Goal: Navigation & Orientation: Find specific page/section

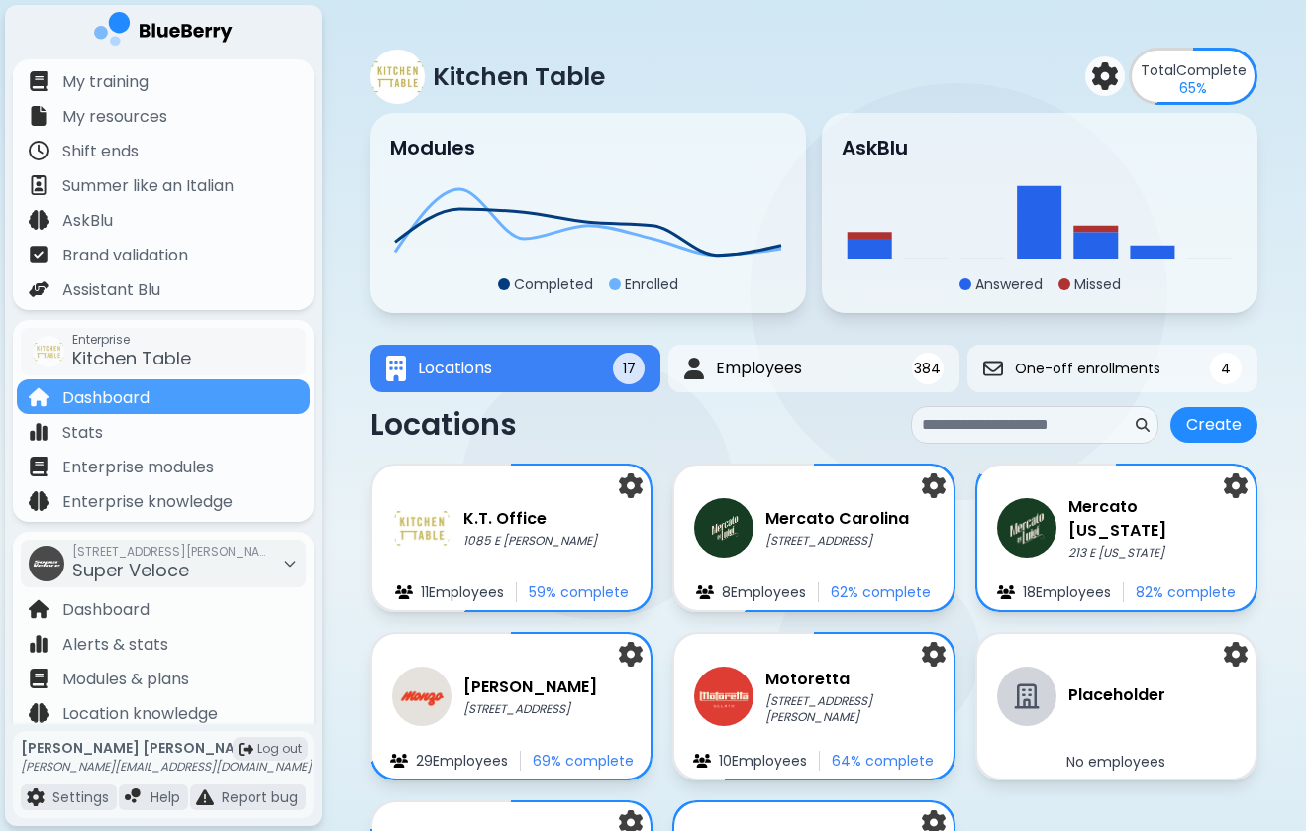
scroll to position [203, 0]
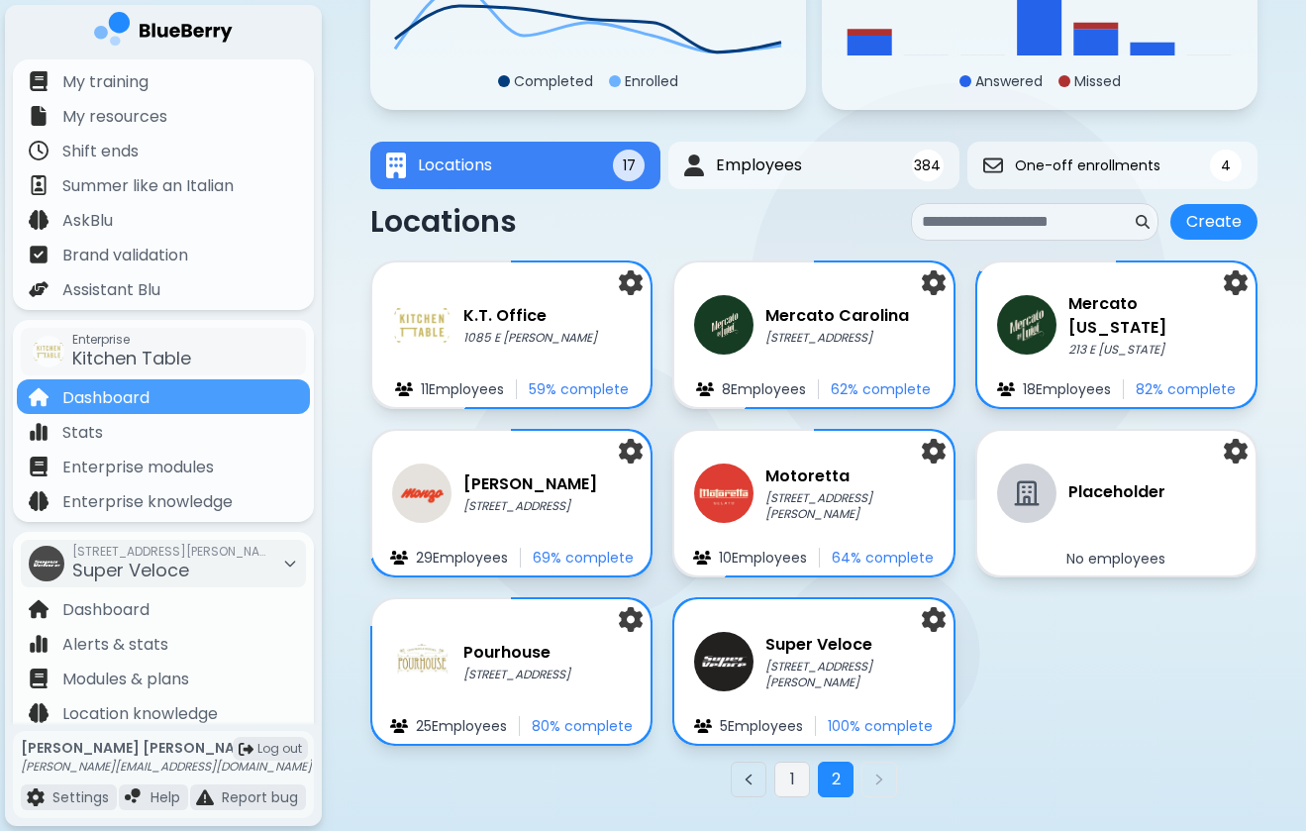
click at [786, 769] on button "1" at bounding box center [793, 780] width 36 height 36
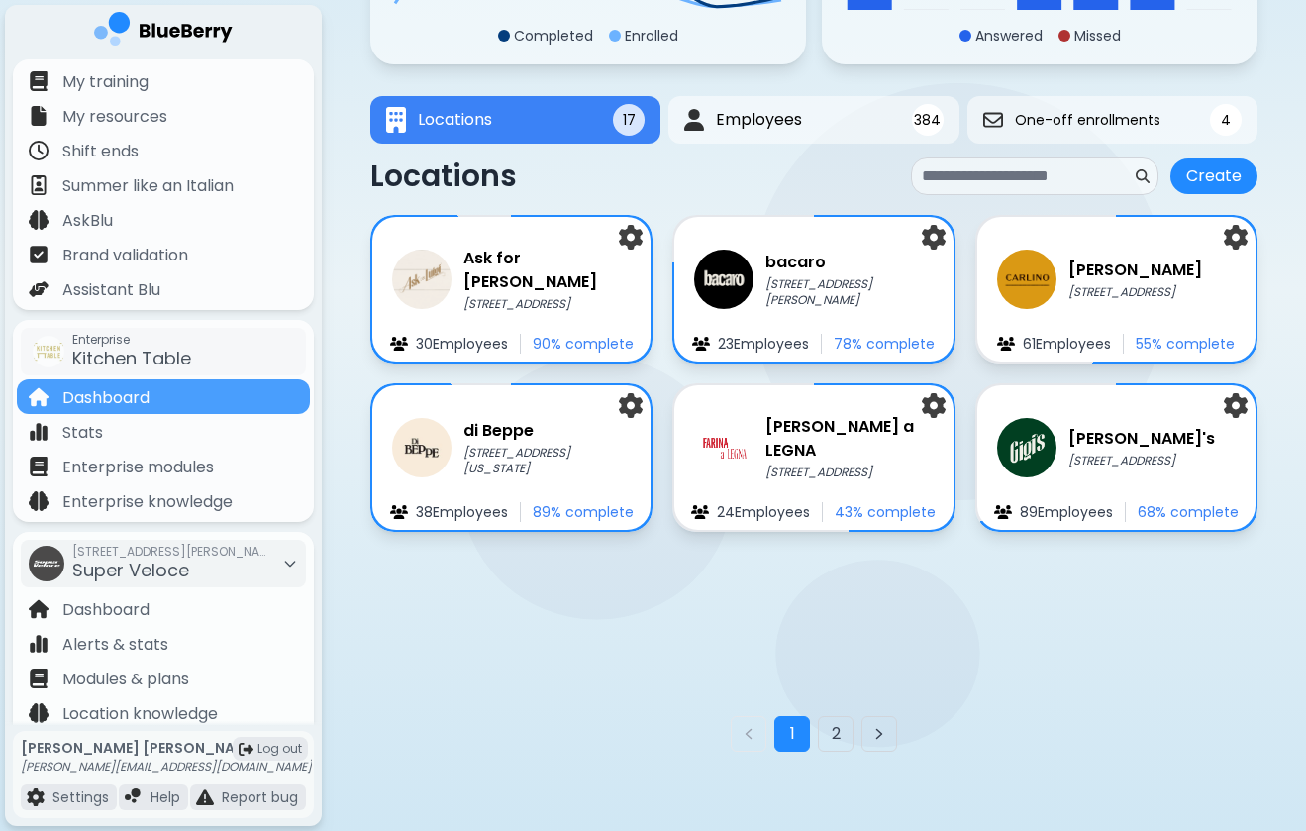
scroll to position [250, 0]
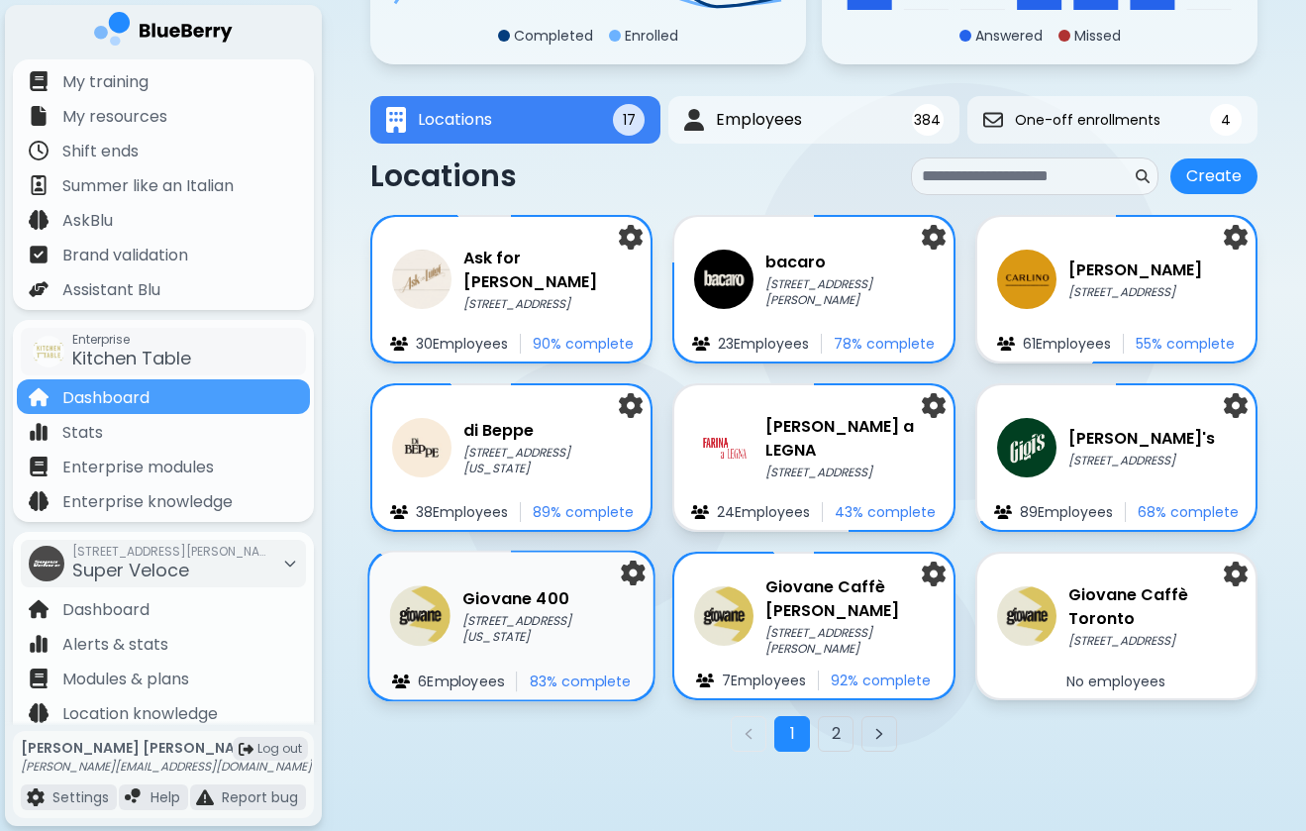
click at [522, 626] on p "[STREET_ADDRESS][US_STATE]" at bounding box center [548, 629] width 171 height 33
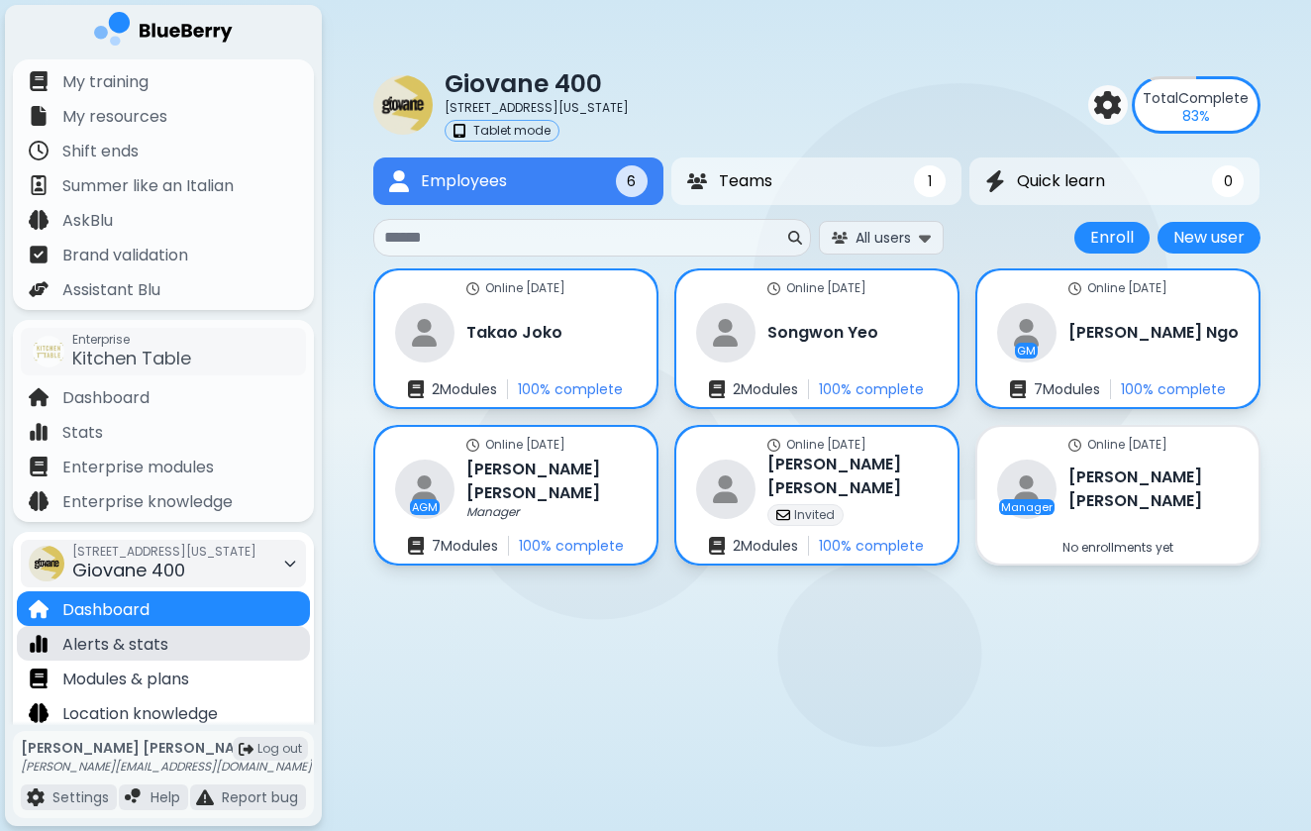
click at [198, 651] on div "Alerts & stats" at bounding box center [163, 643] width 293 height 35
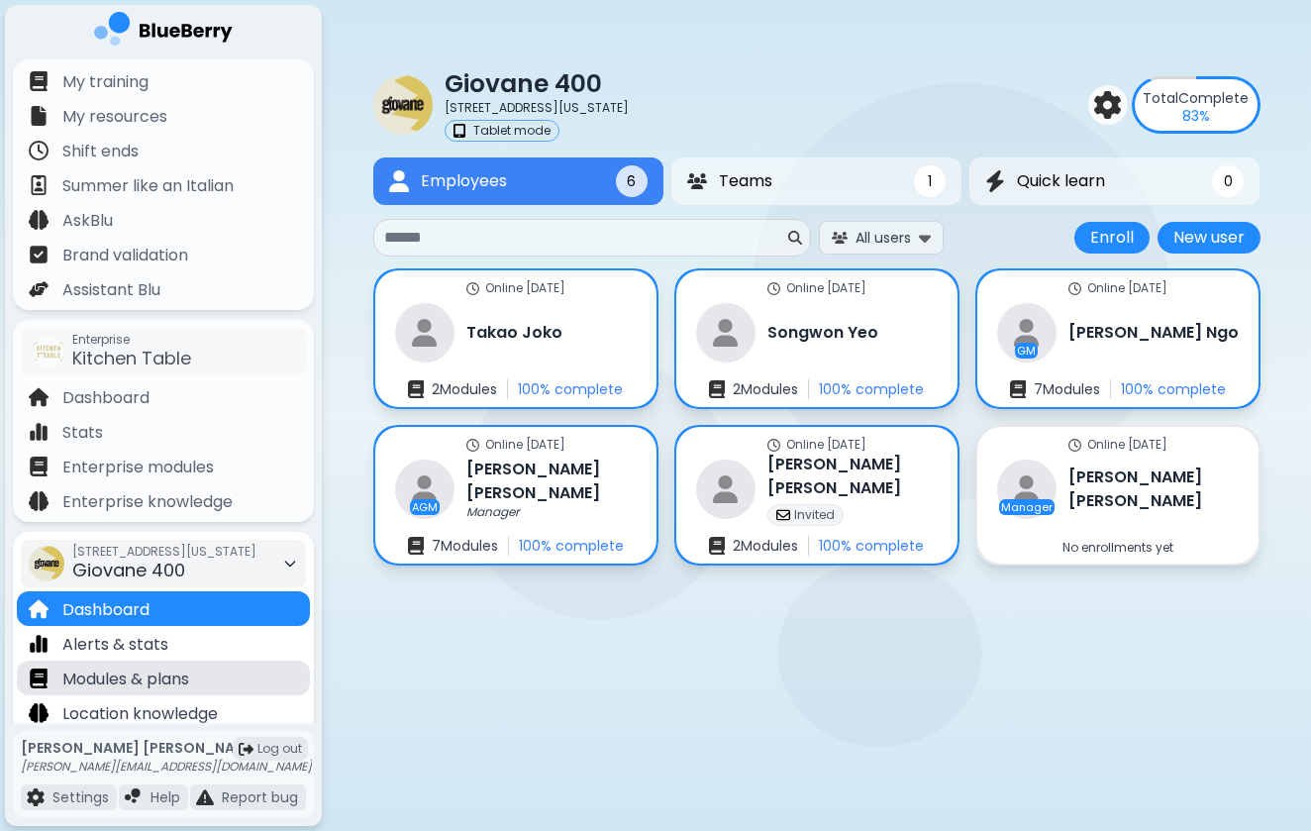
click at [198, 673] on div "Modules & plans" at bounding box center [163, 678] width 293 height 35
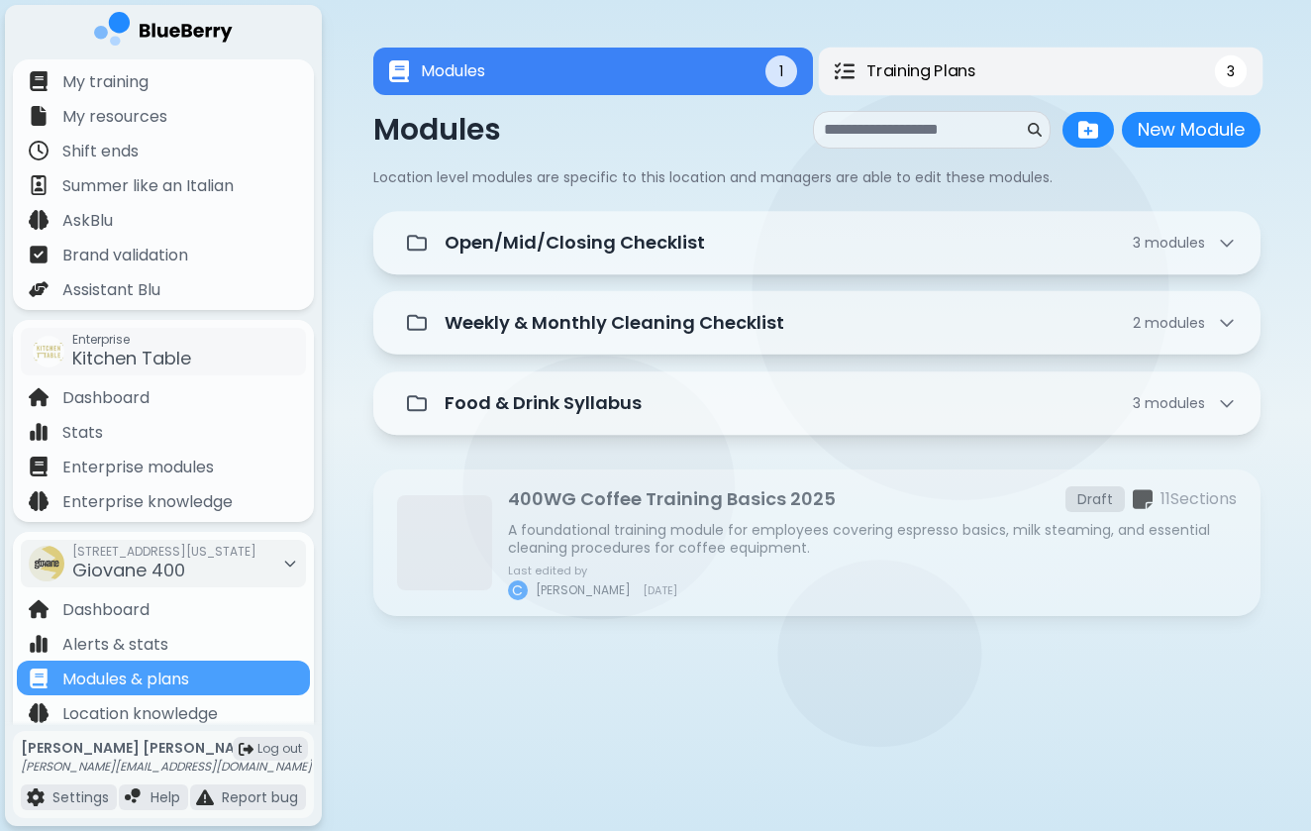
click at [989, 66] on button "Training Plans 3" at bounding box center [1040, 72] width 445 height 48
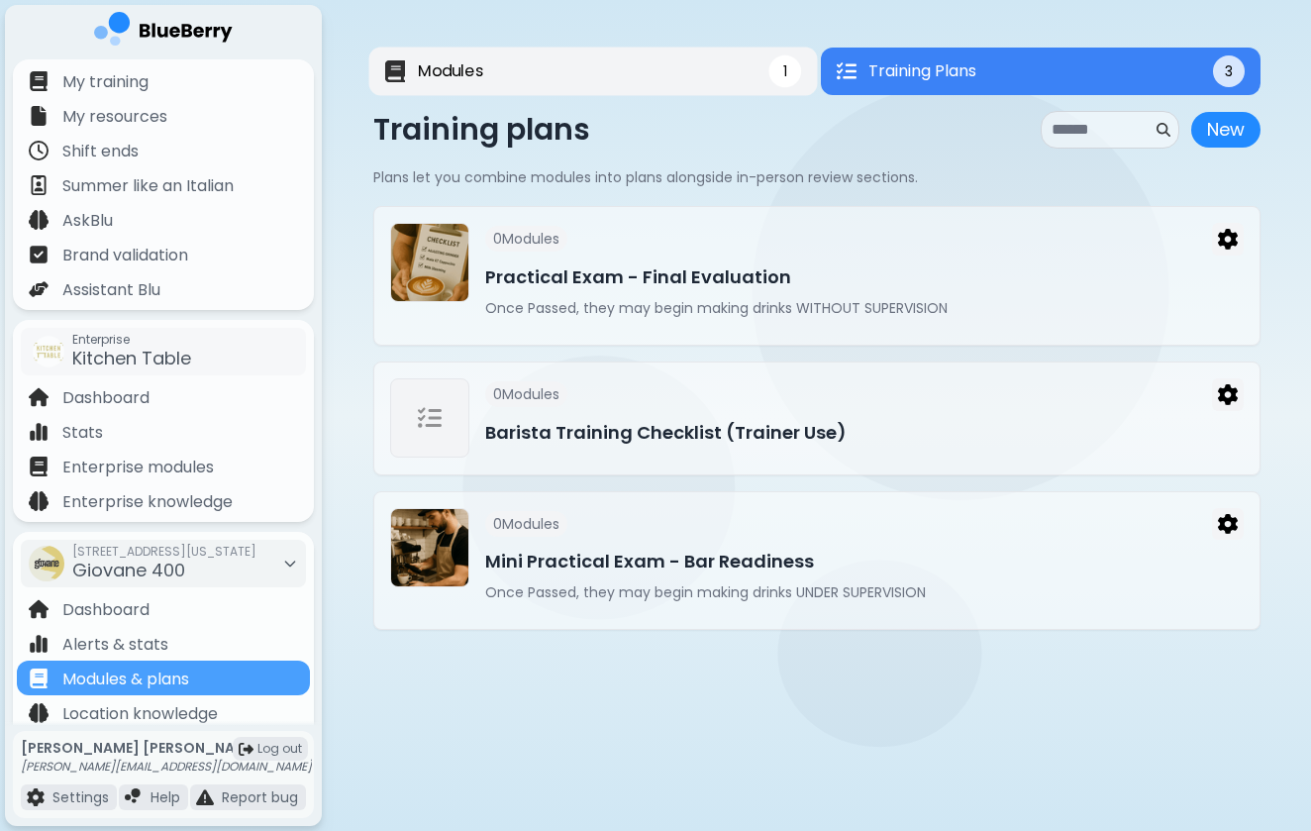
click at [649, 91] on button "Modules 1" at bounding box center [592, 72] width 449 height 49
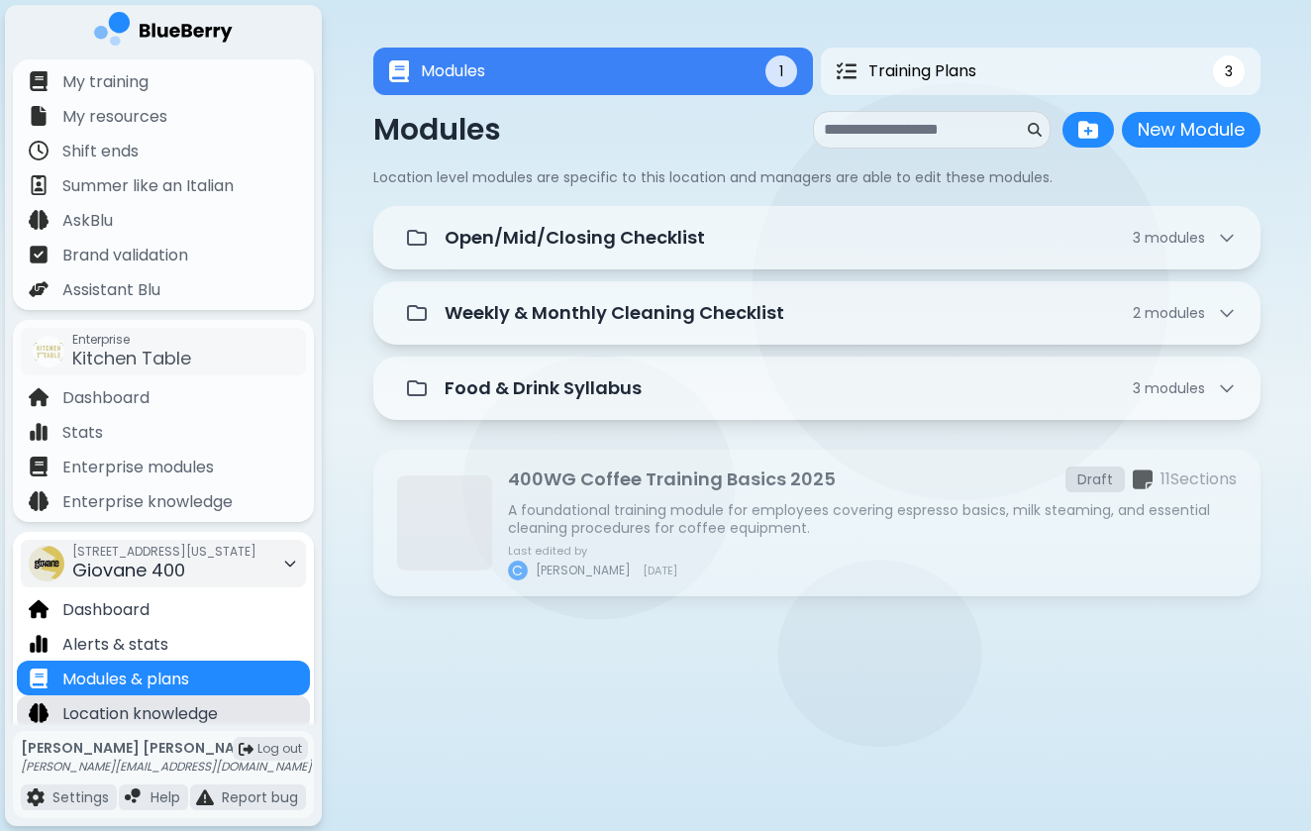
click at [162, 705] on p "Location knowledge" at bounding box center [140, 714] width 156 height 24
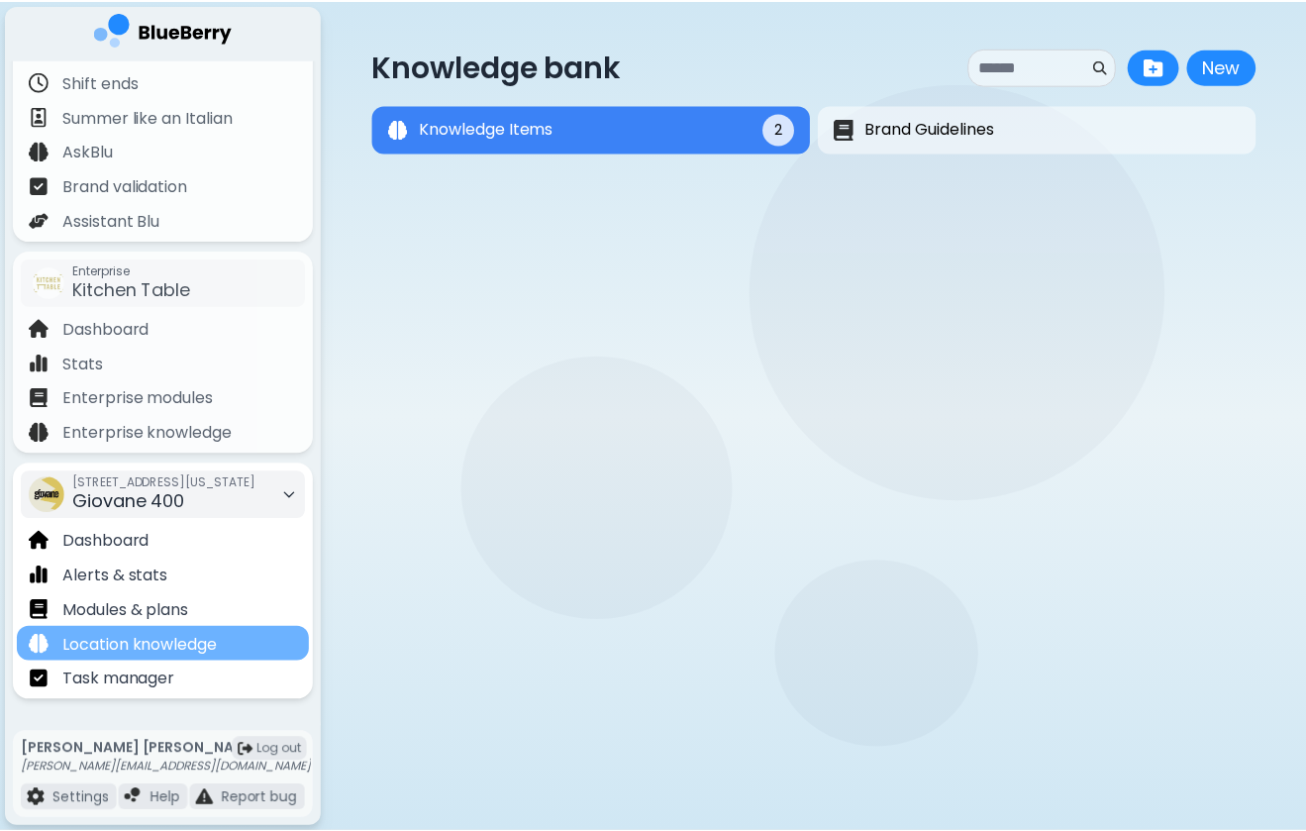
scroll to position [69, 0]
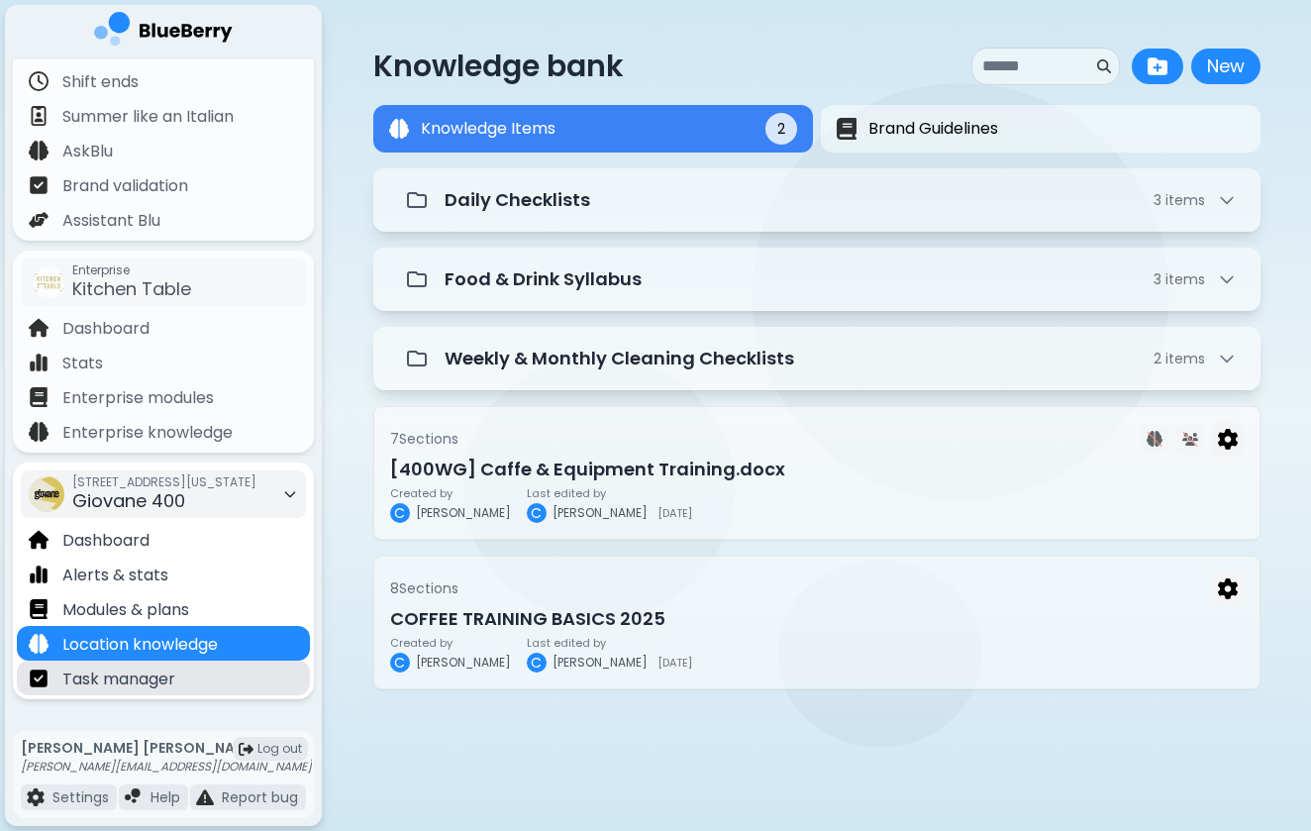
click at [185, 687] on div "Task manager" at bounding box center [163, 678] width 293 height 35
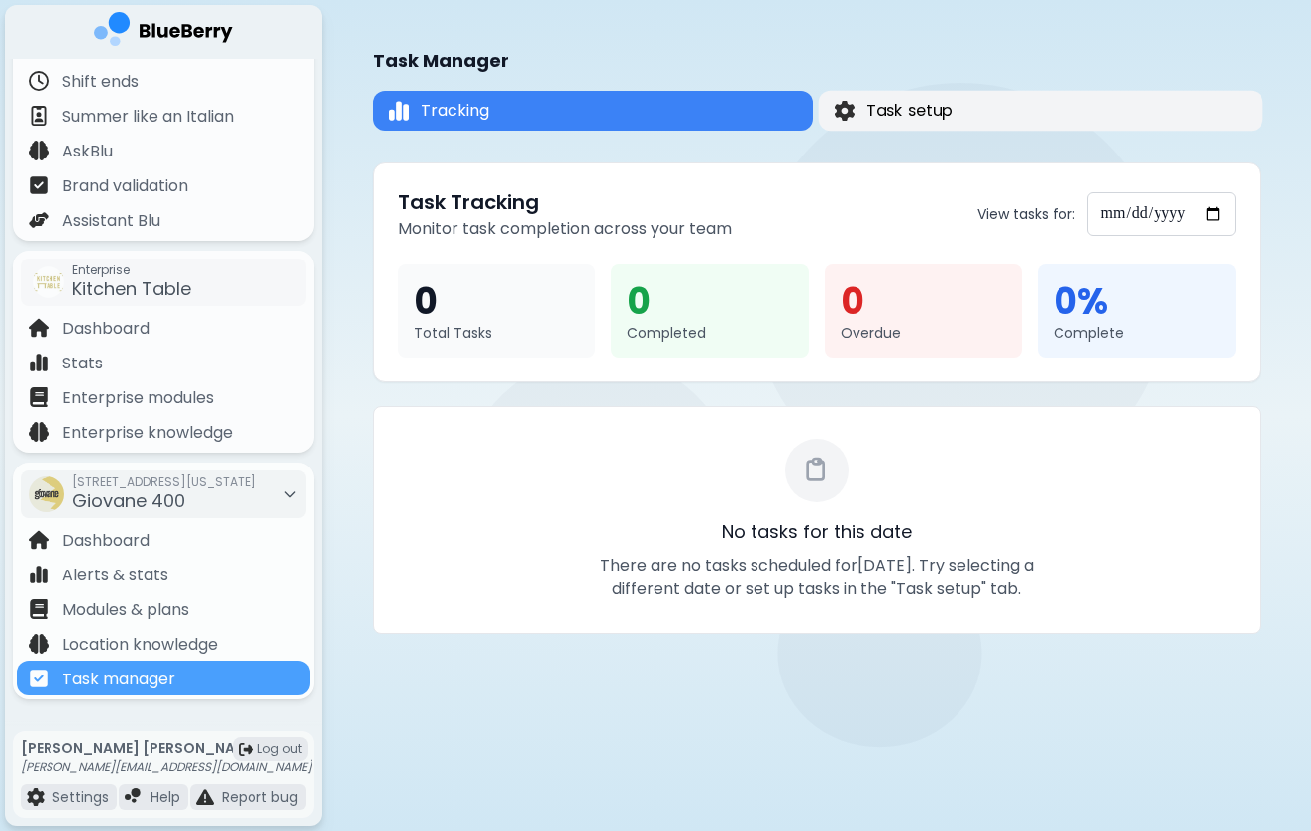
click at [1043, 119] on button "Task setup" at bounding box center [1040, 111] width 445 height 40
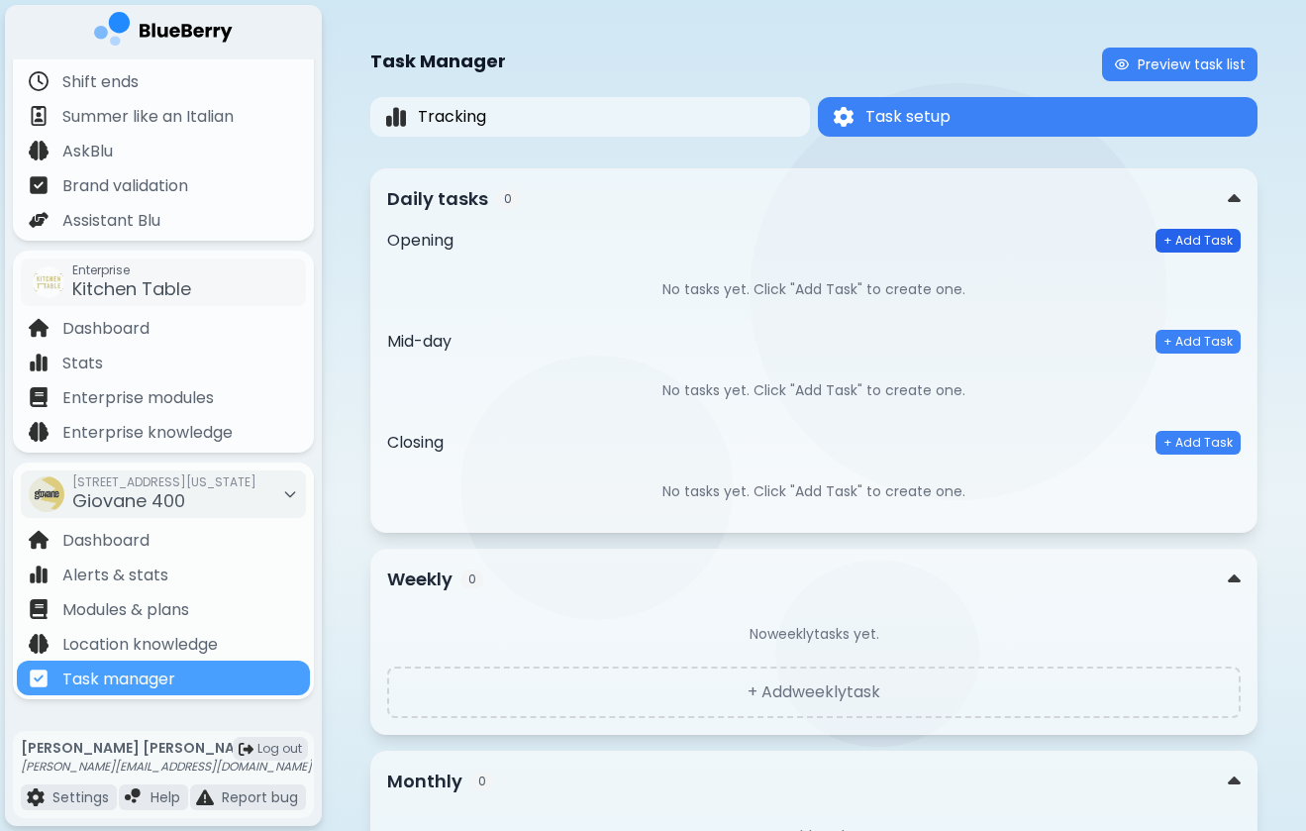
click at [1185, 233] on button "+ Add Task" at bounding box center [1198, 241] width 85 height 24
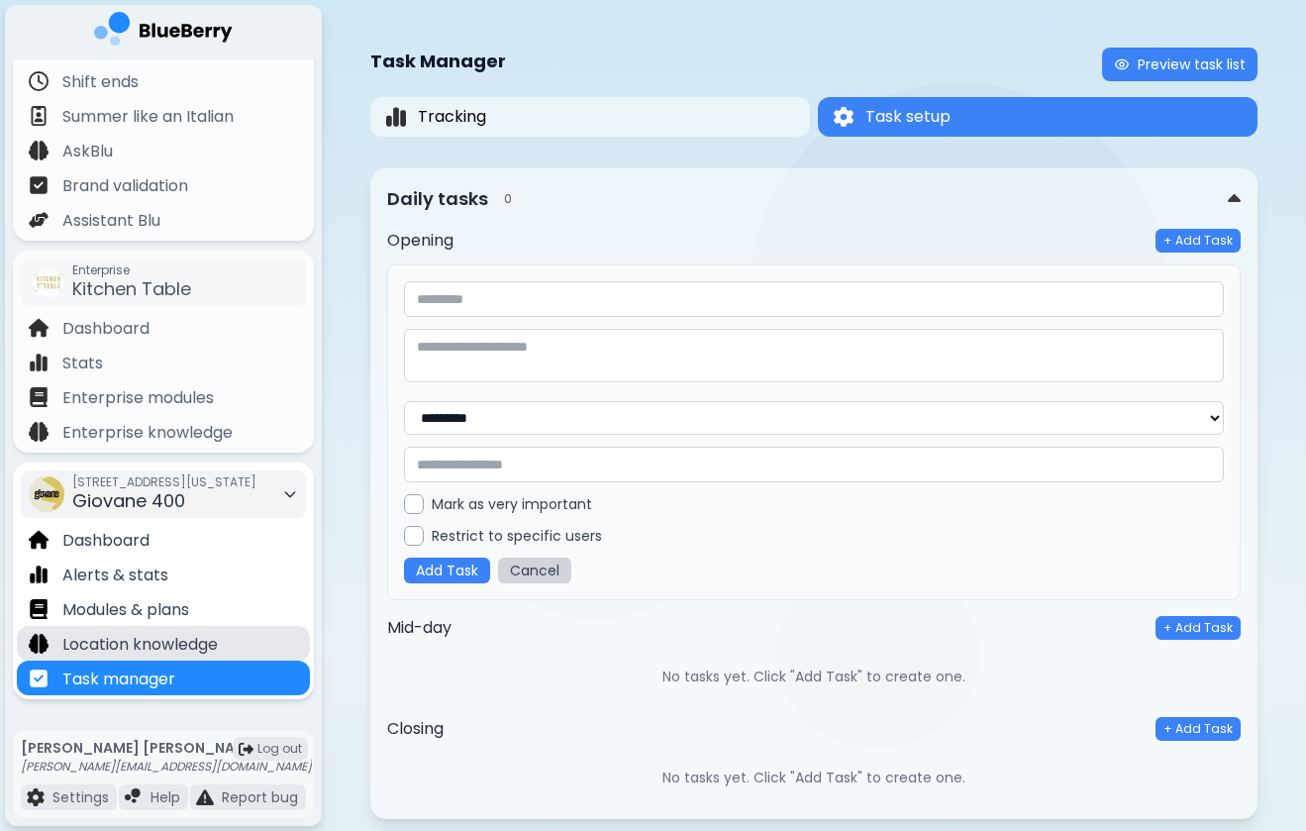
click at [190, 636] on p "Location knowledge" at bounding box center [140, 645] width 156 height 24
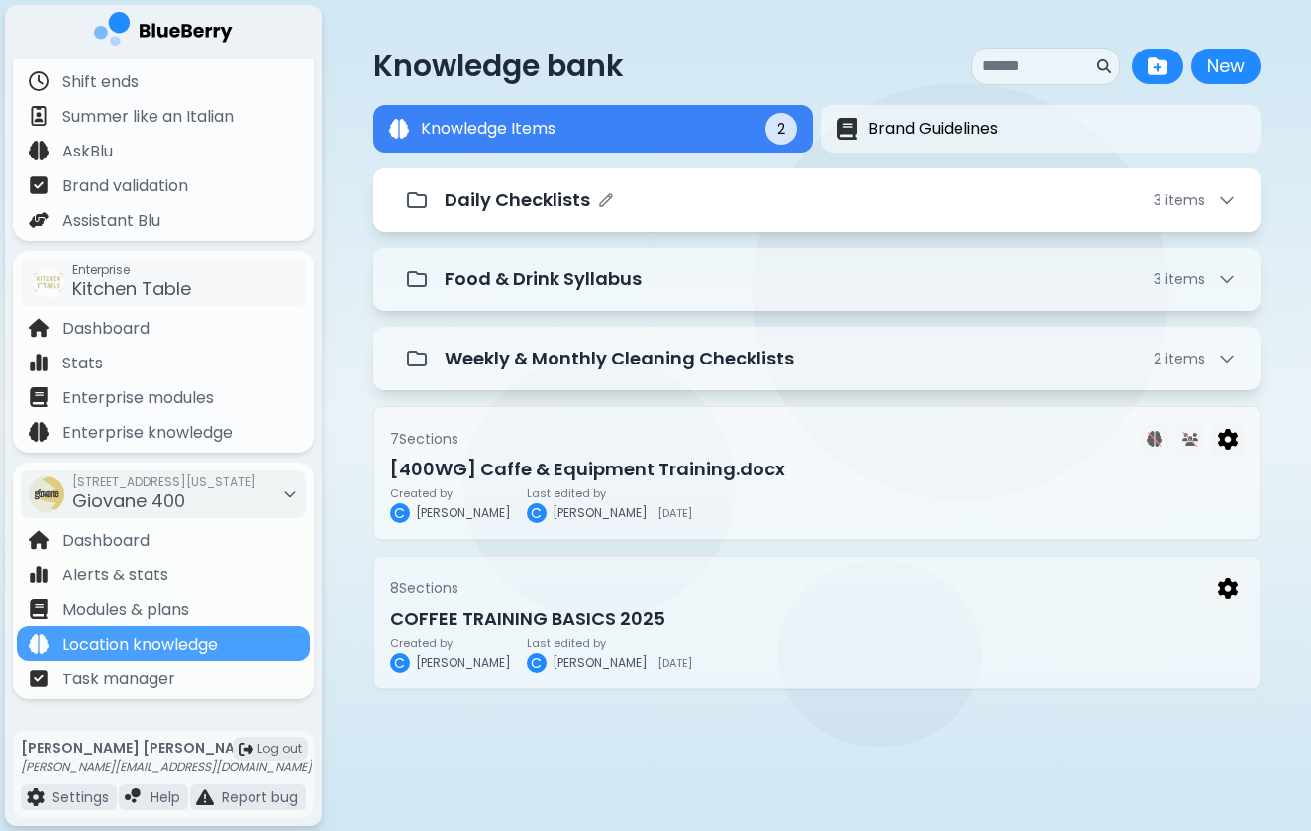
click at [575, 205] on p "Daily Checklists" at bounding box center [518, 200] width 146 height 28
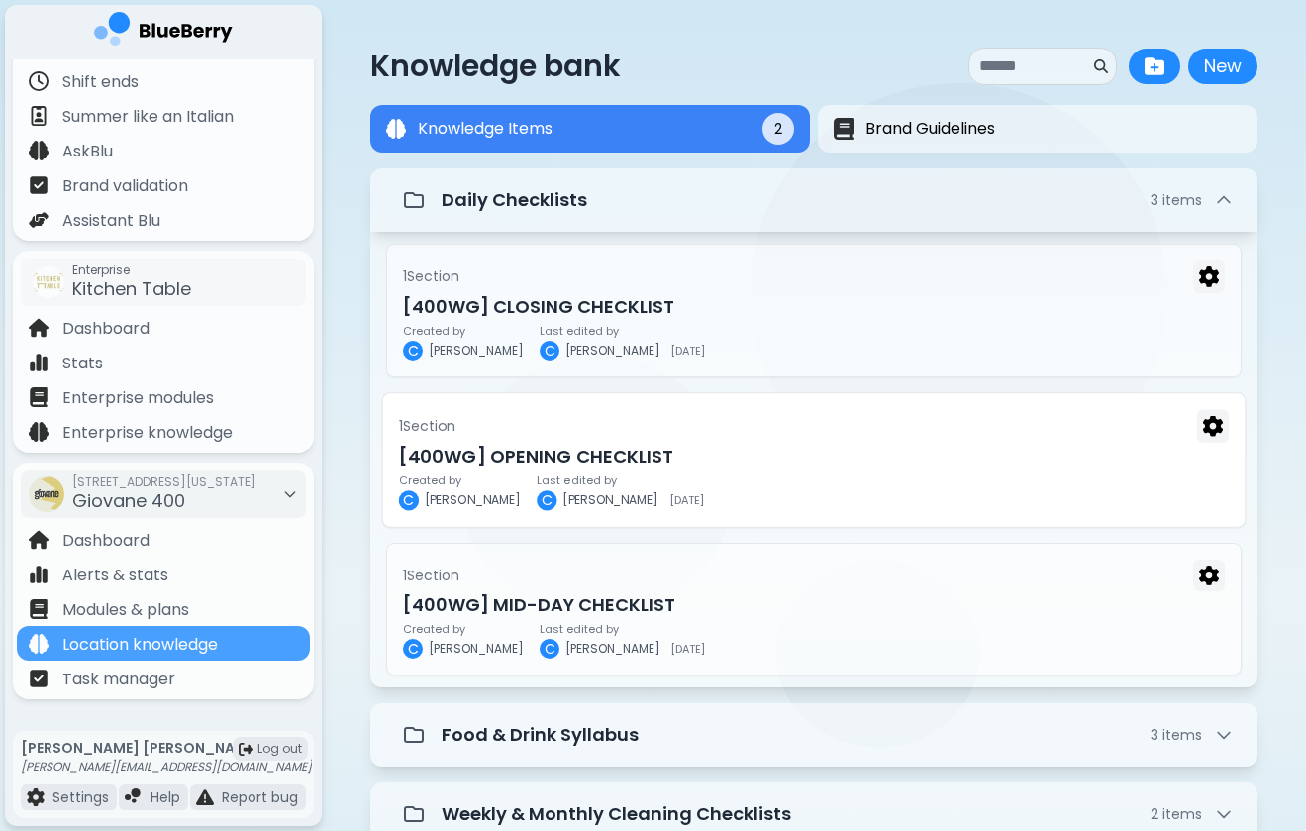
click at [561, 476] on p "Last edited by" at bounding box center [620, 480] width 167 height 12
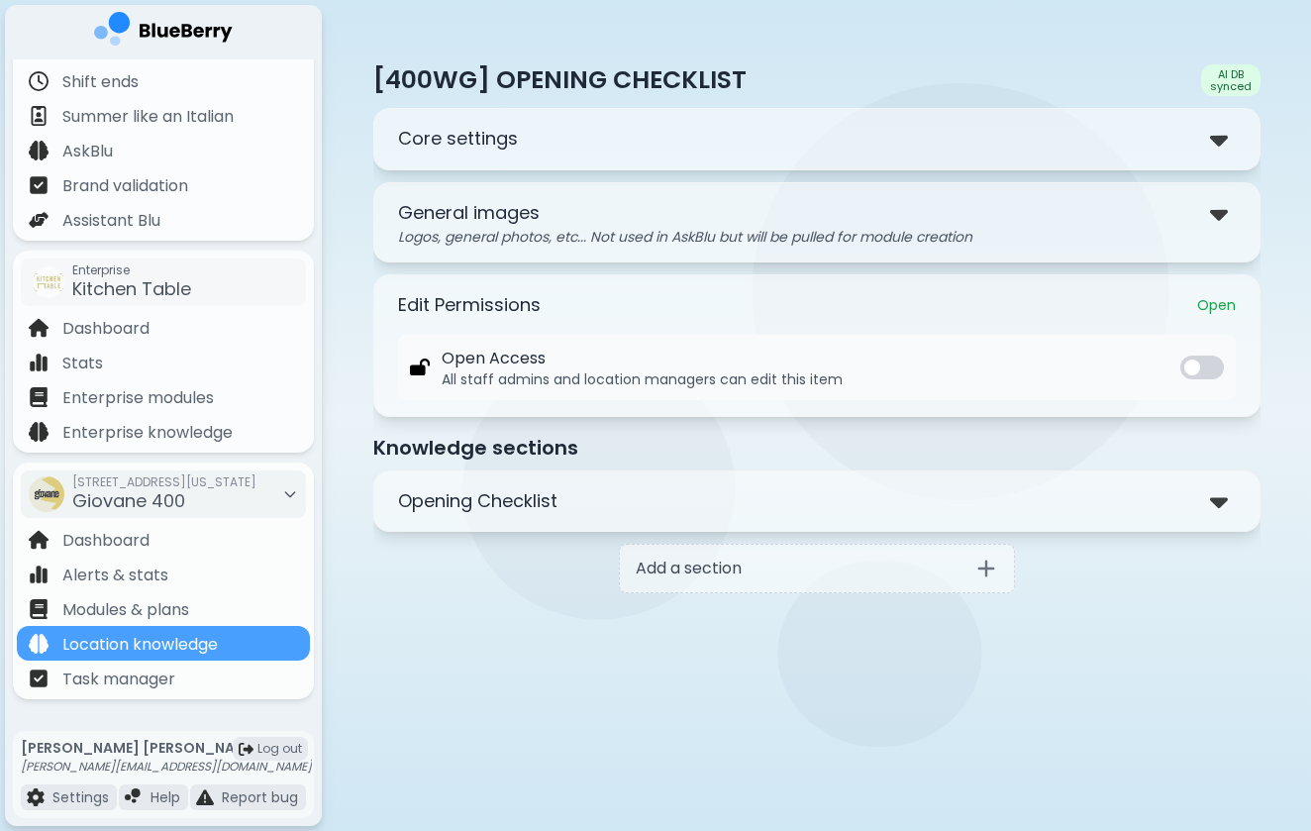
click at [432, 141] on p "Core settings" at bounding box center [458, 139] width 120 height 28
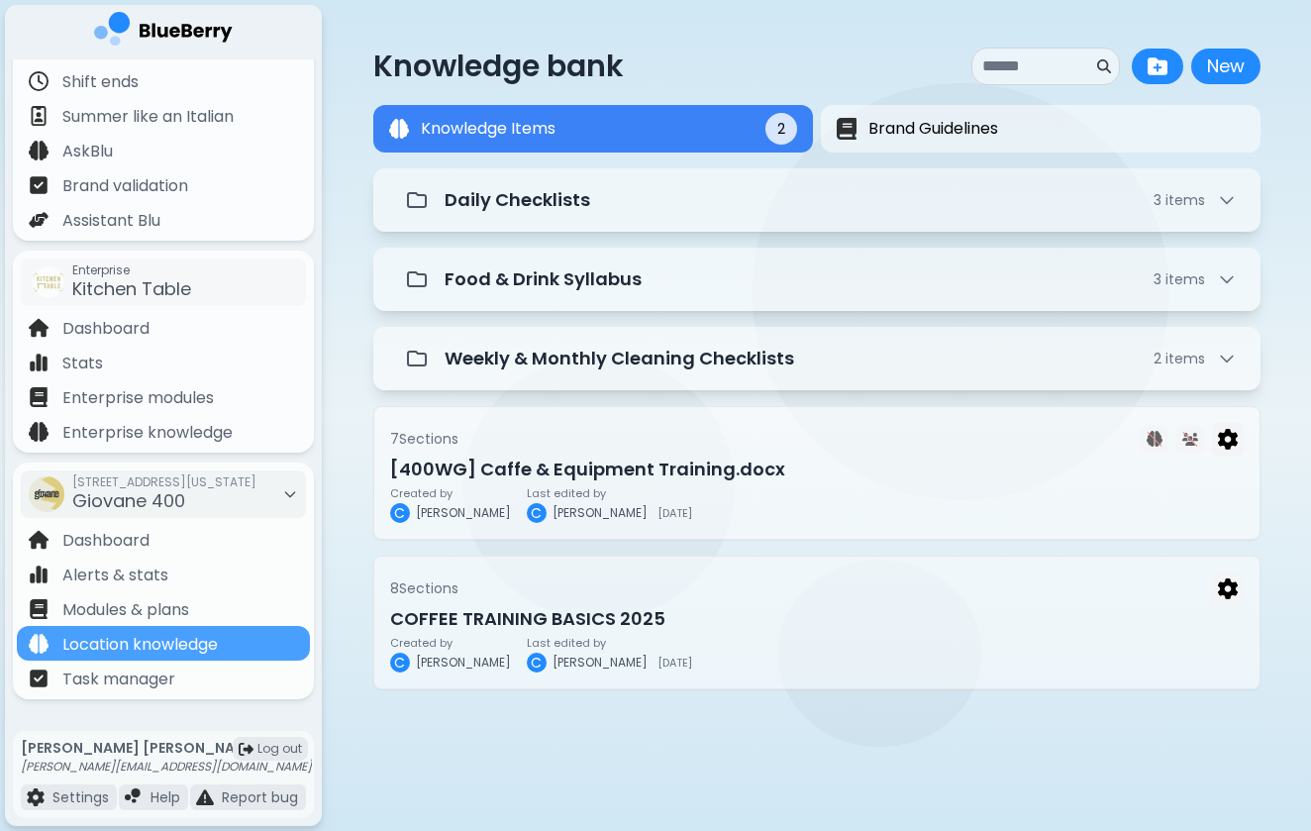
click at [1030, 233] on div "Daily Checklists 3 item s Food & Drink Syllabus 3 item s Weekly & Monthly Clean…" at bounding box center [816, 428] width 887 height 521
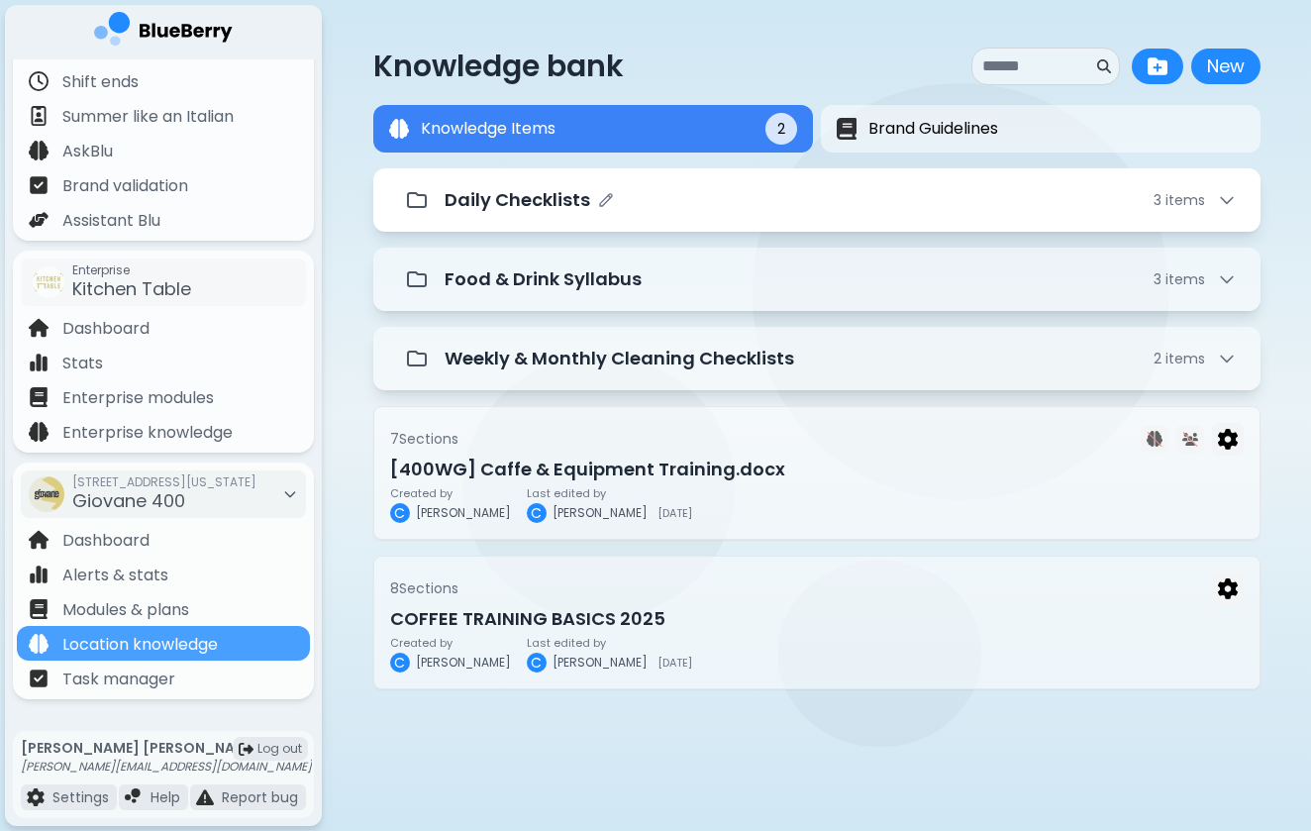
click at [1030, 222] on div "Daily Checklists 3 item s" at bounding box center [816, 199] width 887 height 63
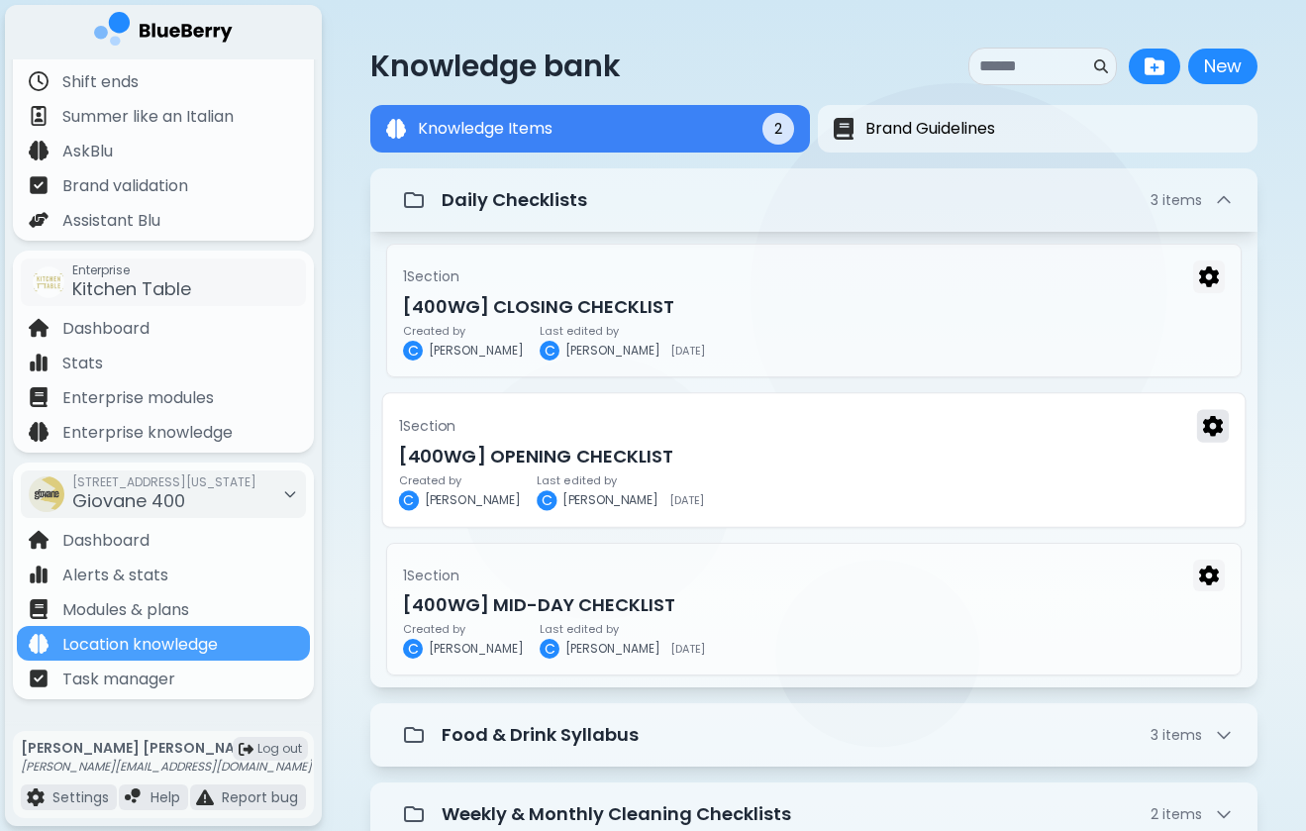
click at [1207, 429] on img at bounding box center [1213, 425] width 20 height 21
click at [994, 460] on h3 "[400WG] OPENING CHECKLIST" at bounding box center [814, 456] width 830 height 28
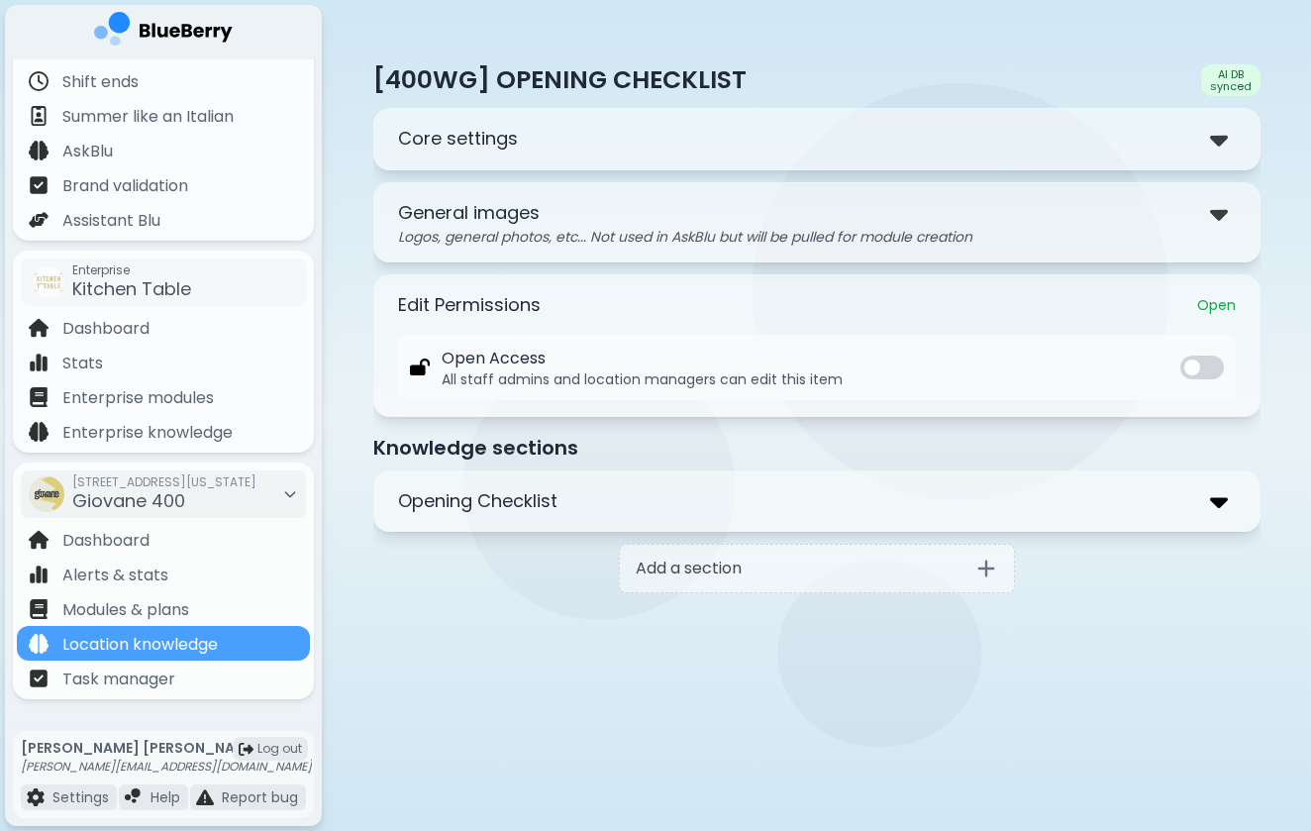
click at [1216, 508] on img at bounding box center [1219, 501] width 18 height 29
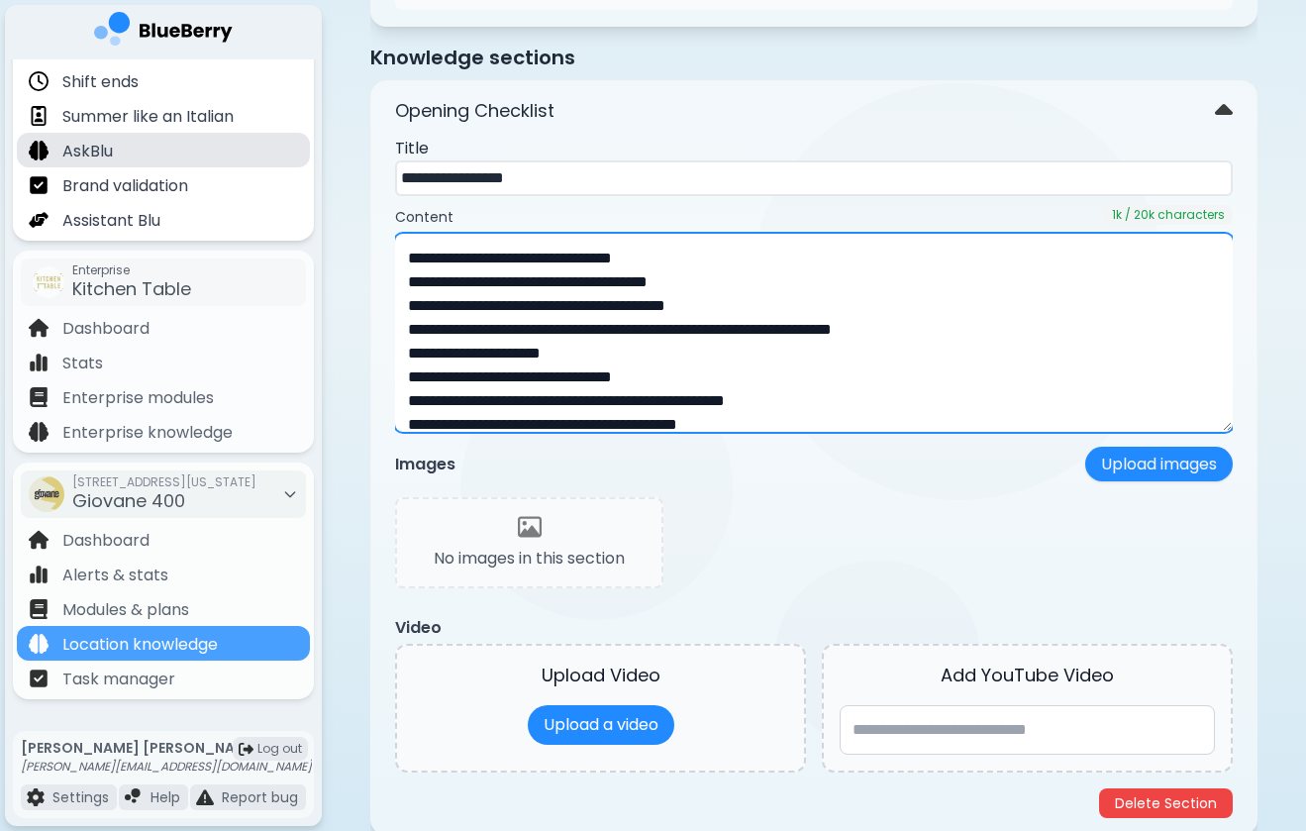
drag, startPoint x: 962, startPoint y: 421, endPoint x: 294, endPoint y: 153, distance: 719.5
click at [294, 153] on div "**********" at bounding box center [653, 289] width 1306 height 1358
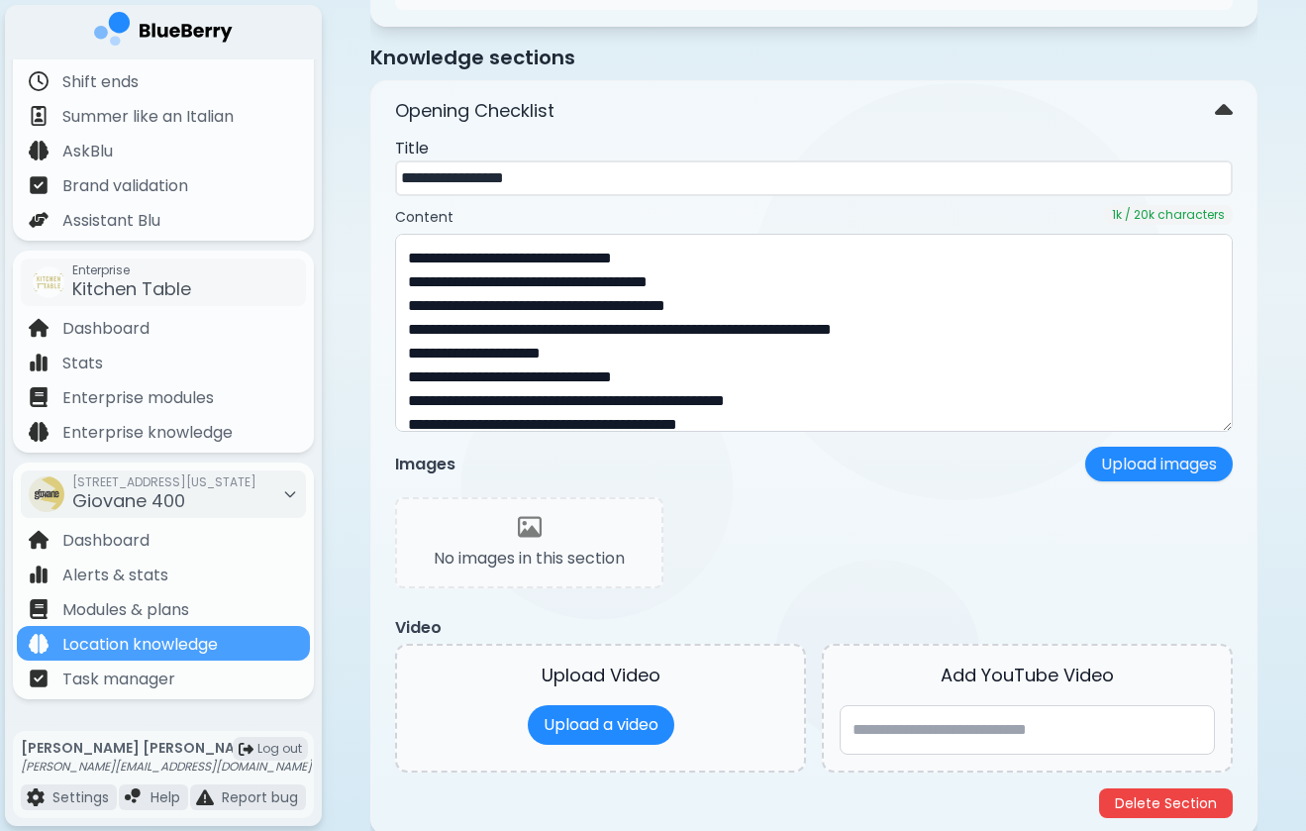
click at [804, 524] on div "No images in this section" at bounding box center [814, 548] width 838 height 103
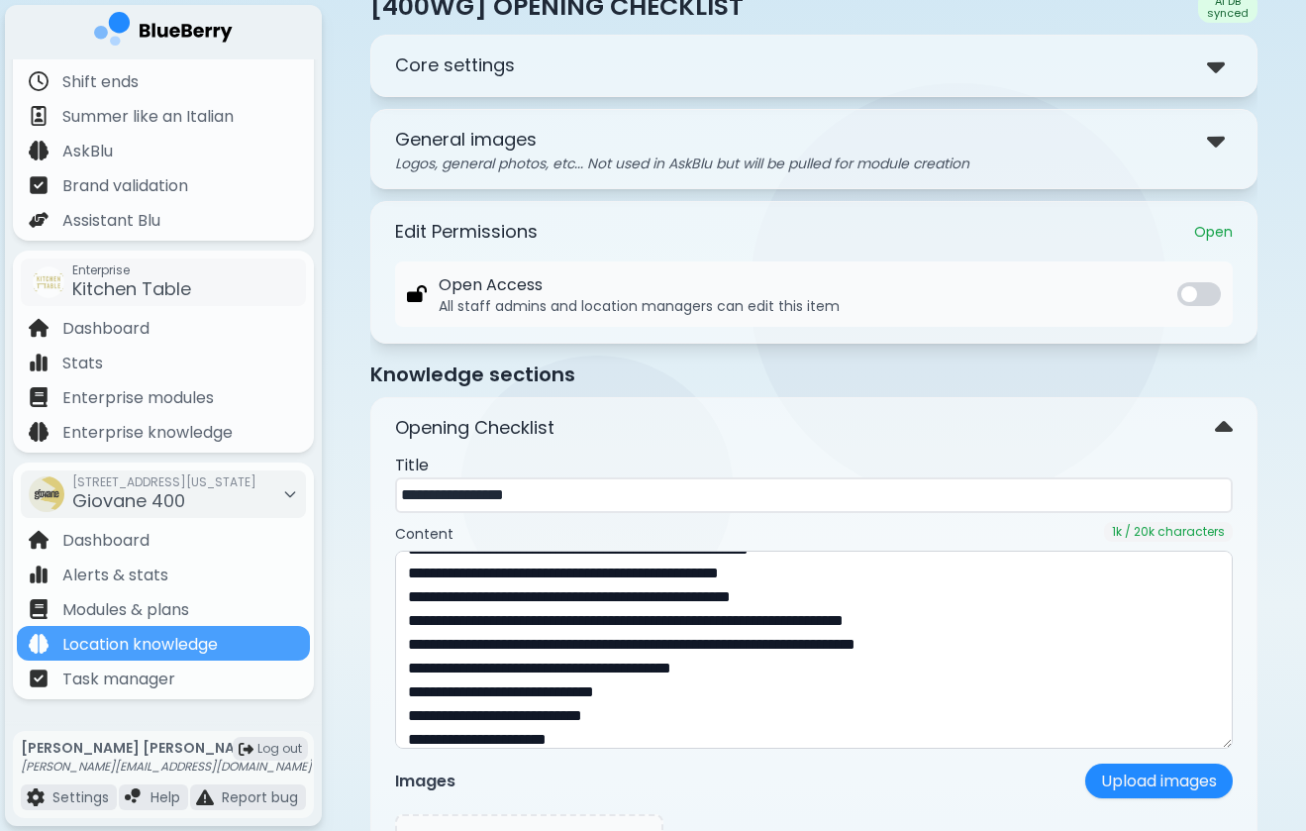
scroll to position [363, 0]
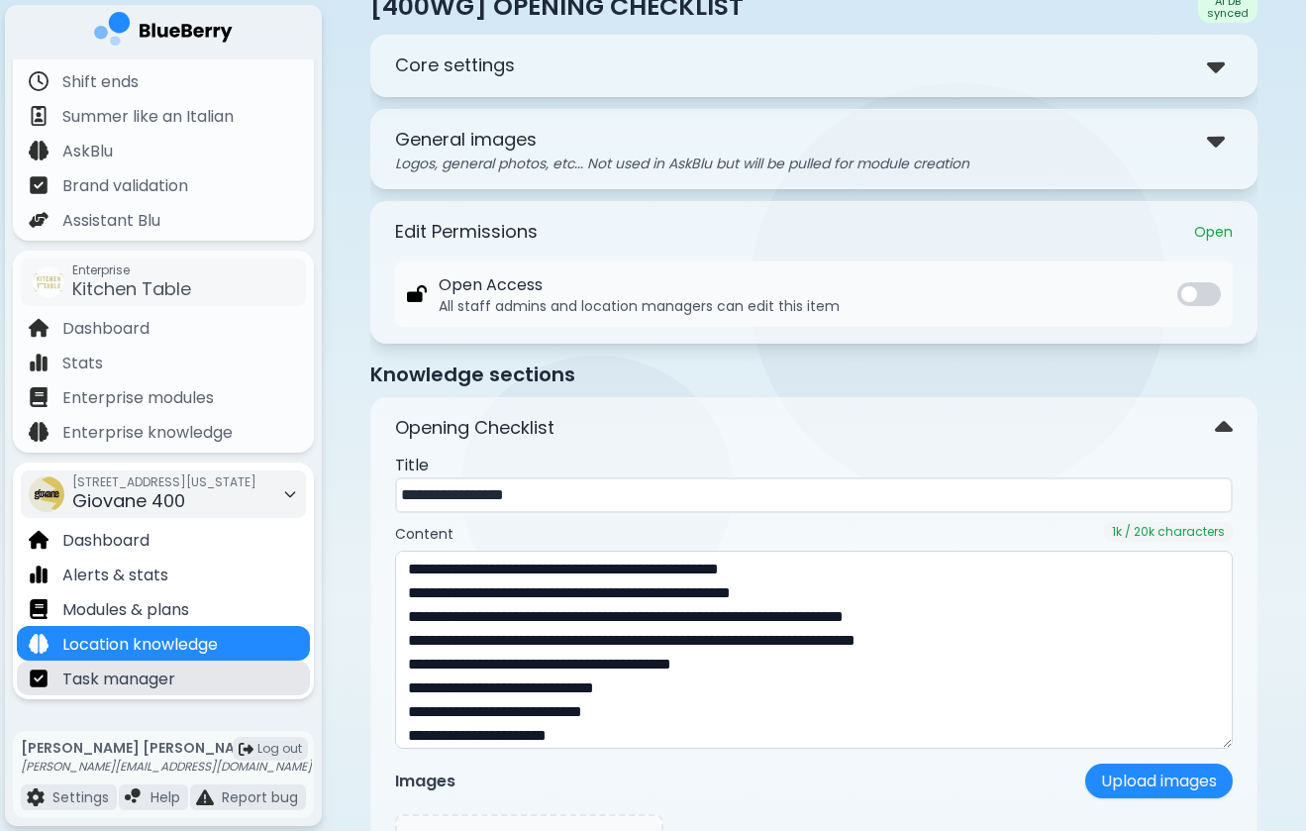
click at [166, 676] on p "Task manager" at bounding box center [118, 680] width 113 height 24
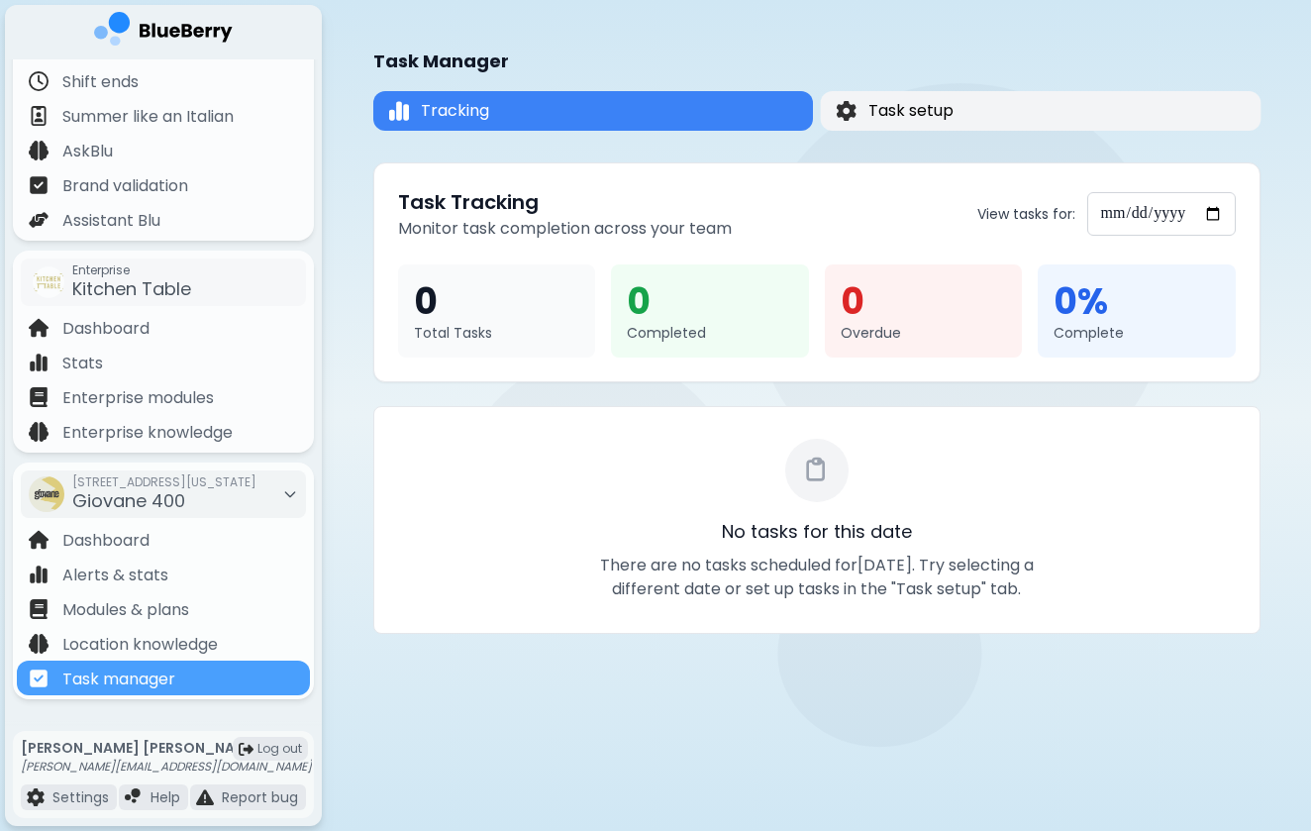
click at [992, 118] on button "Task setup" at bounding box center [1040, 111] width 441 height 40
